Goal: Find specific page/section: Find specific page/section

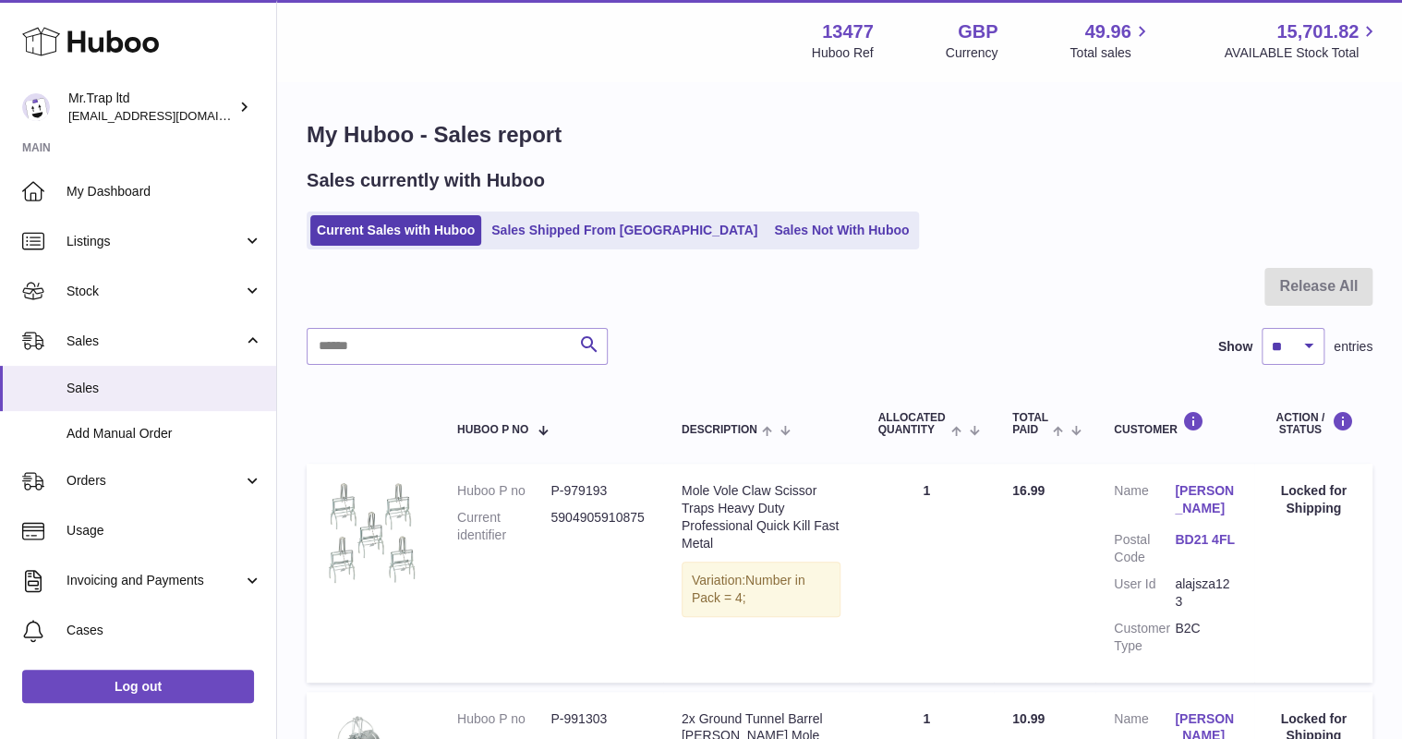
click at [127, 38] on use at bounding box center [90, 42] width 137 height 29
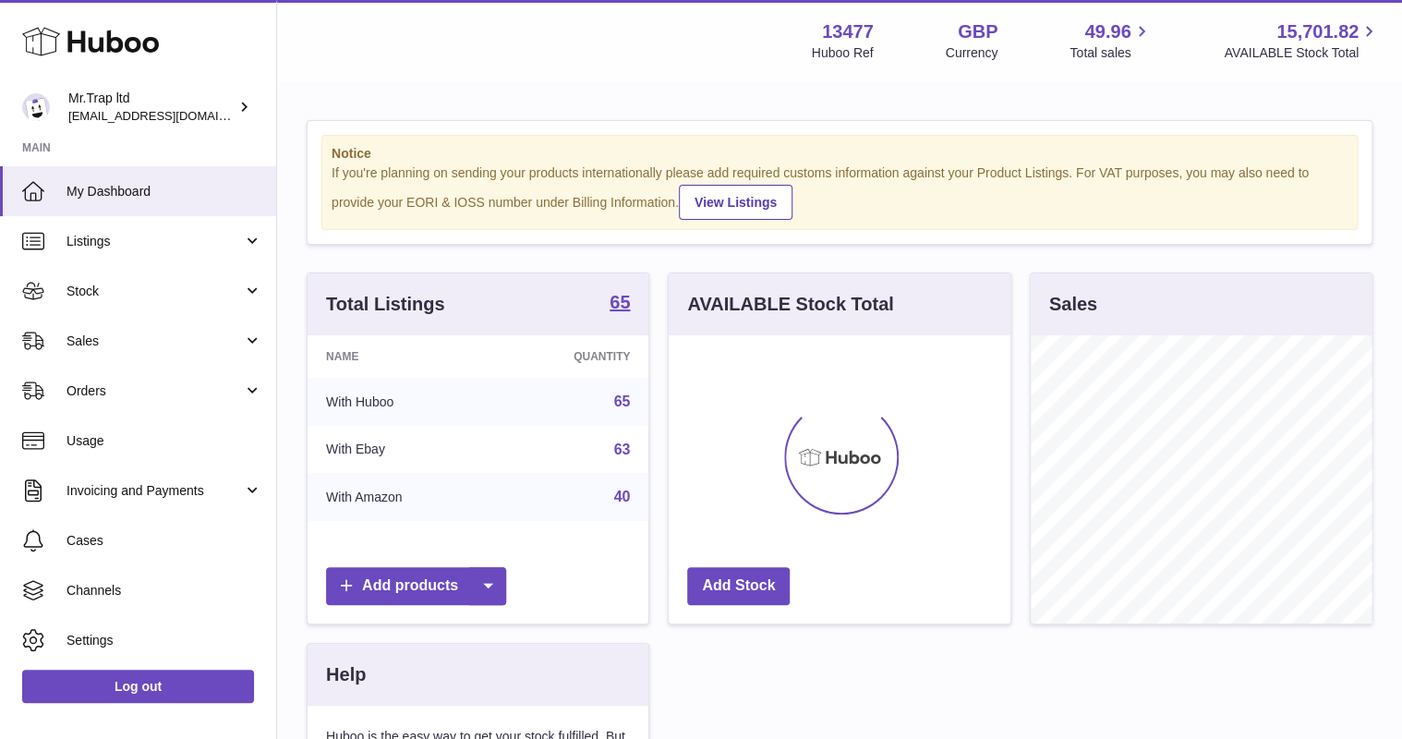
scroll to position [288, 341]
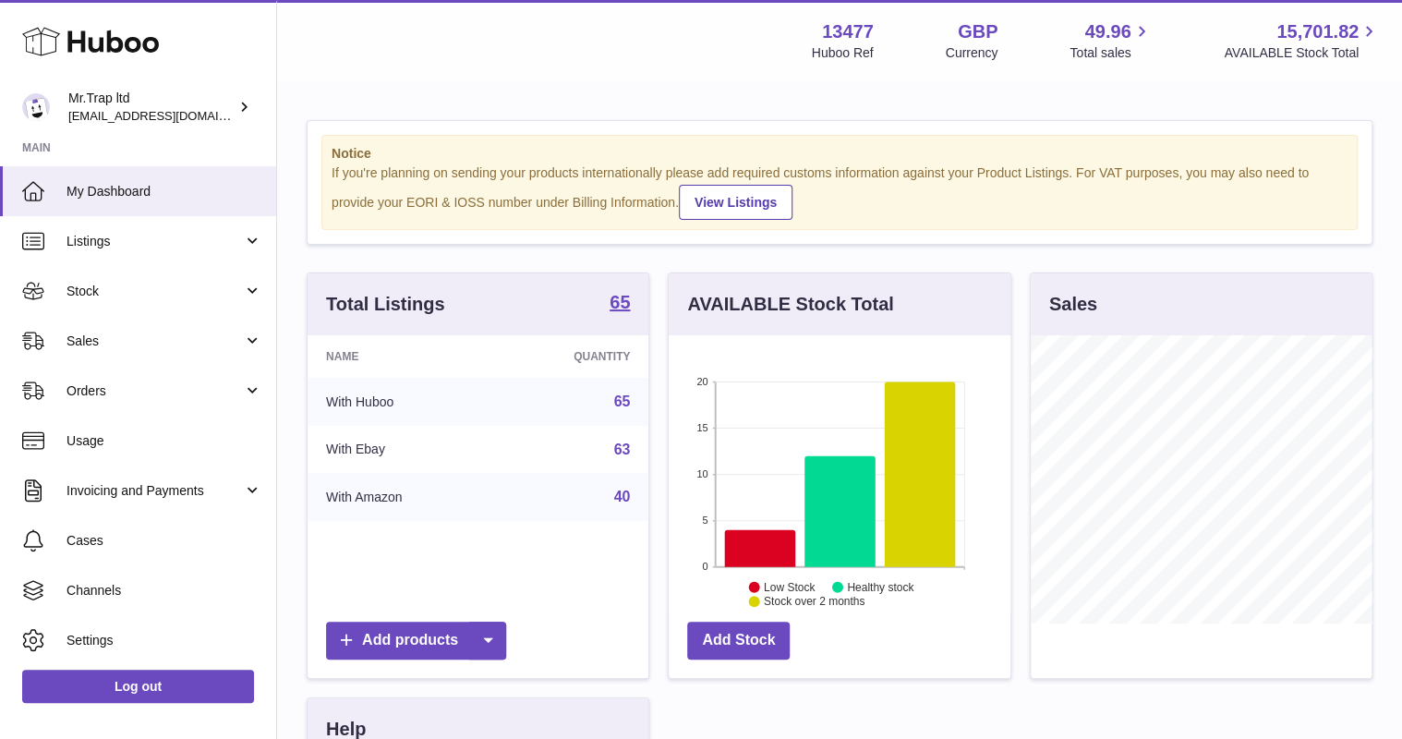
click at [115, 351] on link "Sales" at bounding box center [138, 341] width 276 height 50
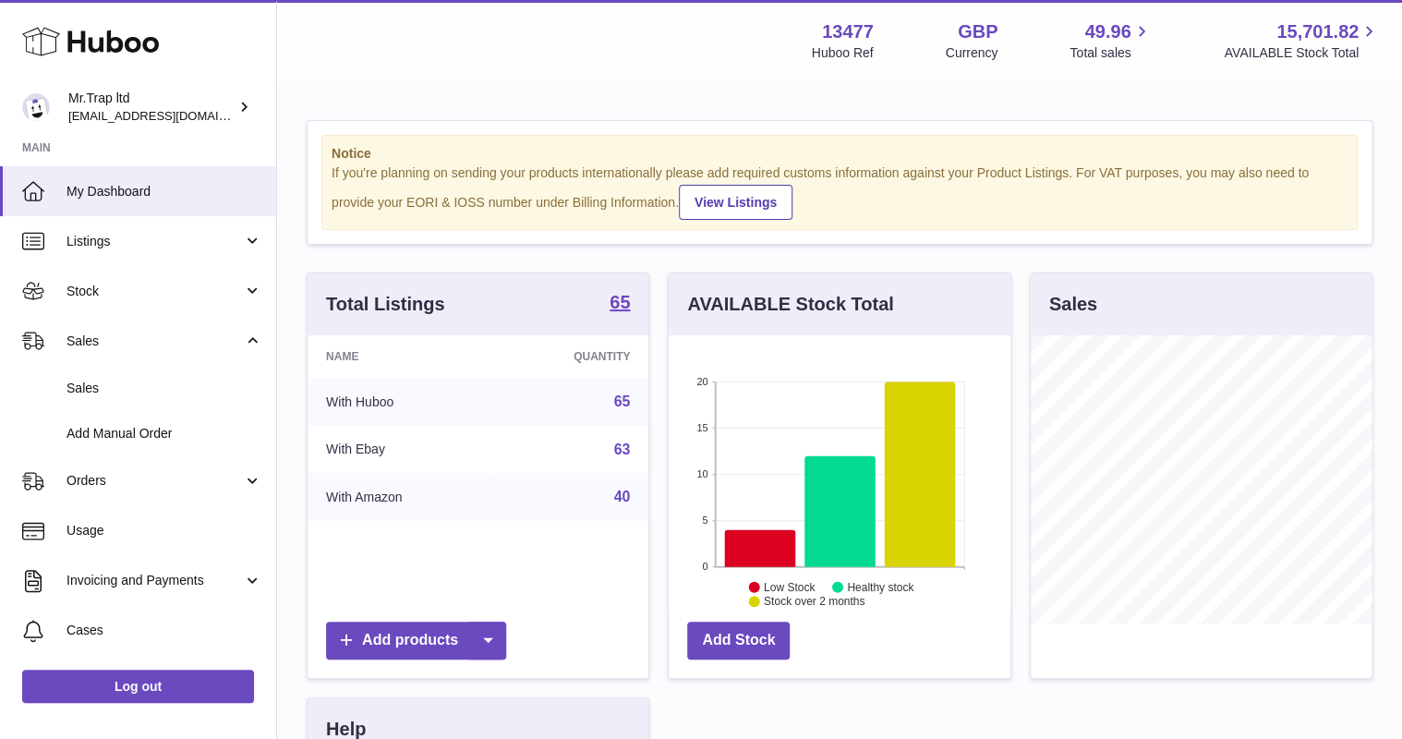
click at [128, 388] on span "Sales" at bounding box center [164, 388] width 196 height 18
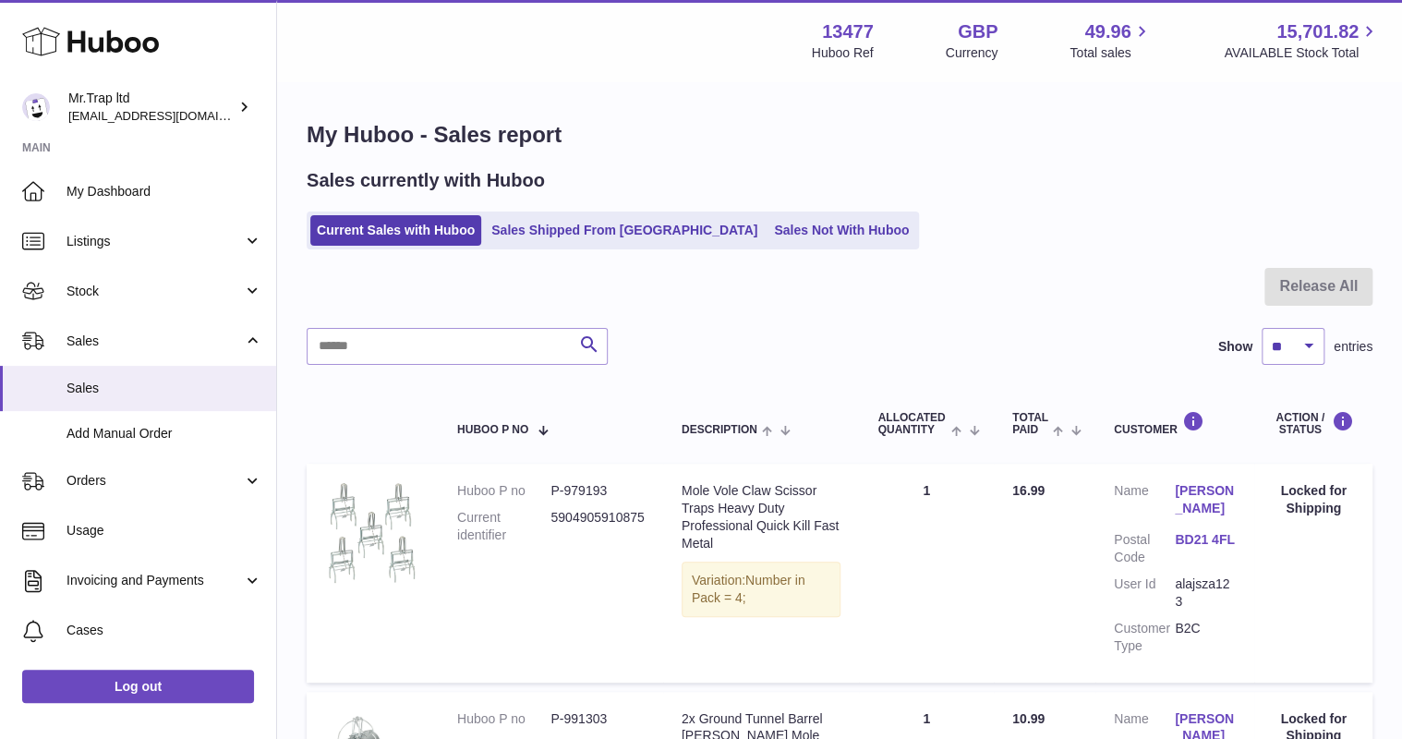
click at [777, 233] on link "Sales Not With Huboo" at bounding box center [841, 230] width 148 height 30
